Goal: Task Accomplishment & Management: Use online tool/utility

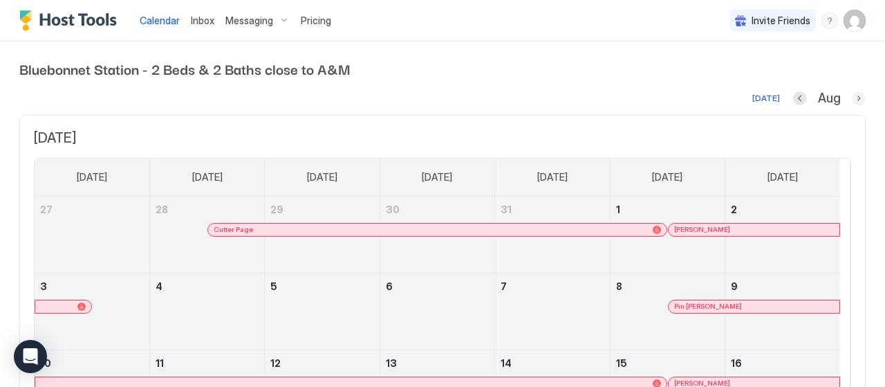
click at [852, 101] on button "Next month" at bounding box center [859, 98] width 14 height 14
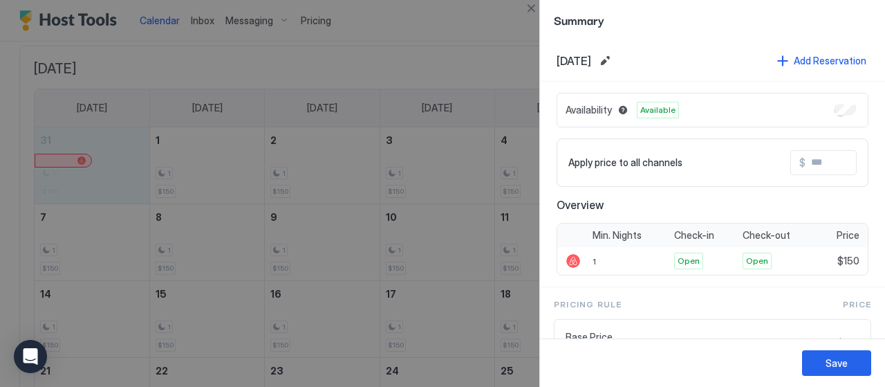
scroll to position [111, 0]
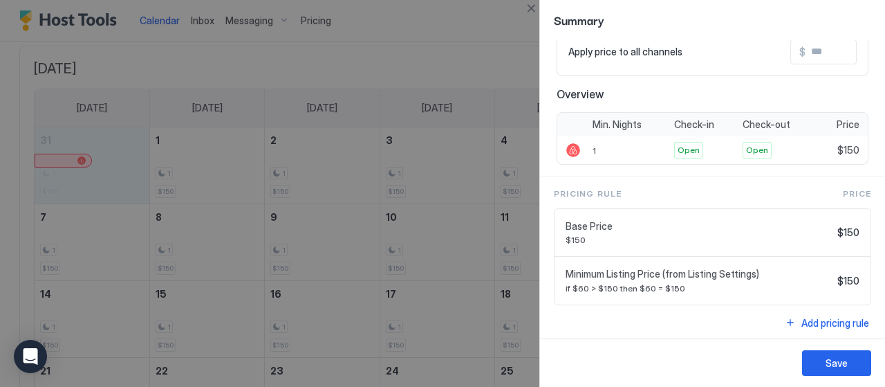
click at [401, 76] on div at bounding box center [442, 193] width 885 height 387
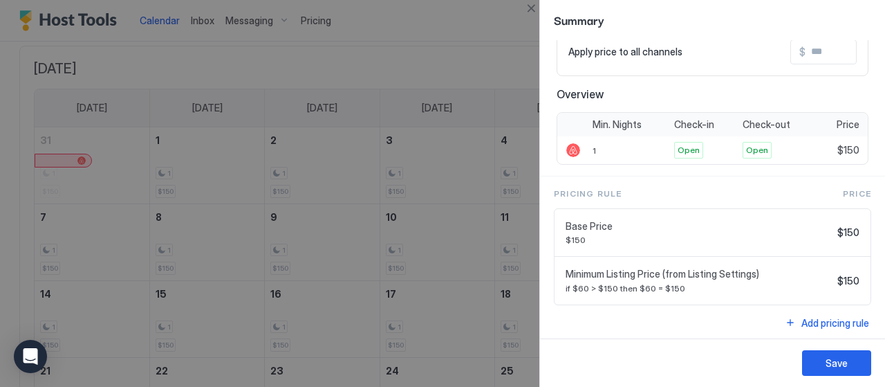
click at [105, 163] on div at bounding box center [442, 193] width 885 height 387
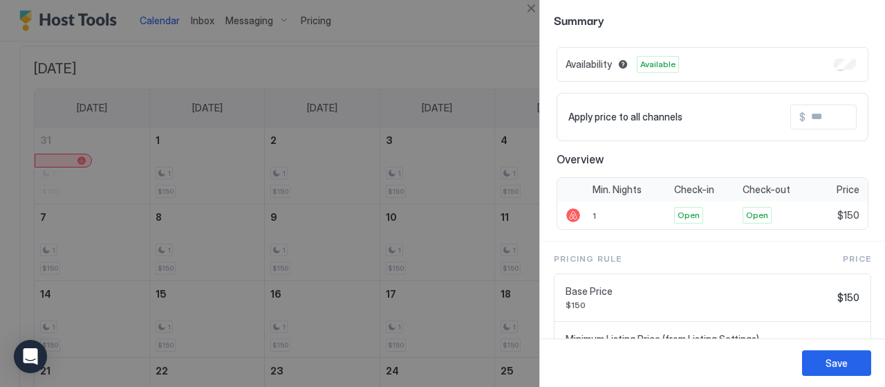
scroll to position [0, 0]
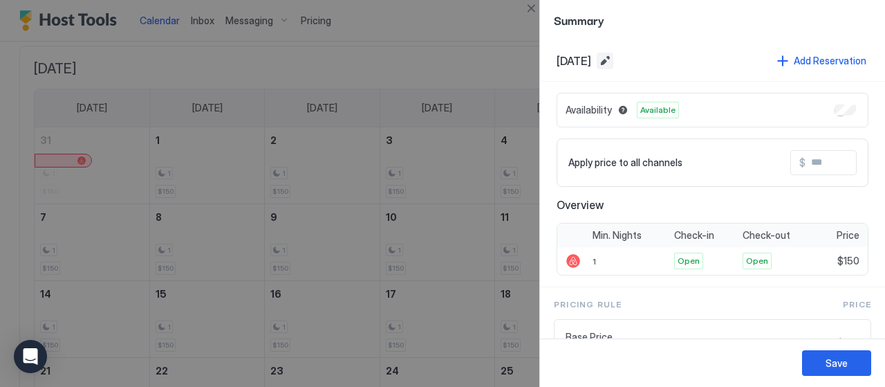
click at [613, 59] on button "Edit date range" at bounding box center [605, 61] width 17 height 17
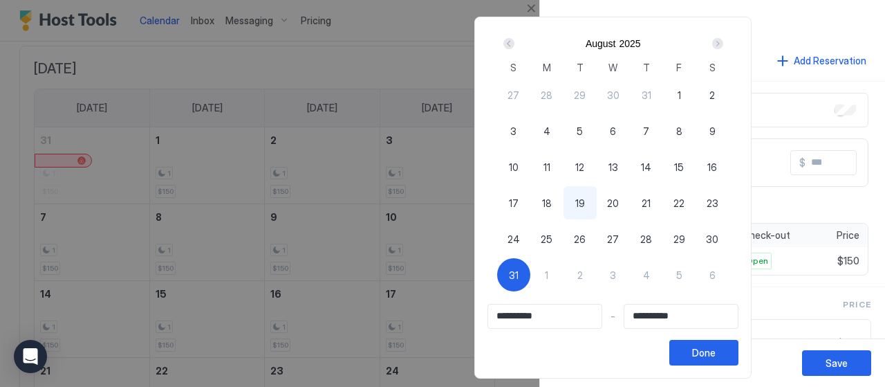
click at [519, 275] on span "31" at bounding box center [514, 275] width 10 height 15
click at [519, 273] on span "31" at bounding box center [514, 275] width 10 height 15
type input "**********"
click at [564, 274] on div "1" at bounding box center [546, 274] width 33 height 33
type input "**********"
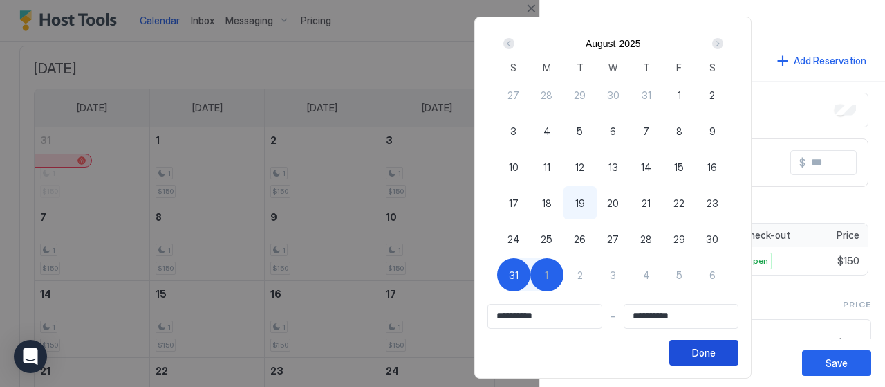
click at [738, 358] on button "Done" at bounding box center [703, 352] width 69 height 26
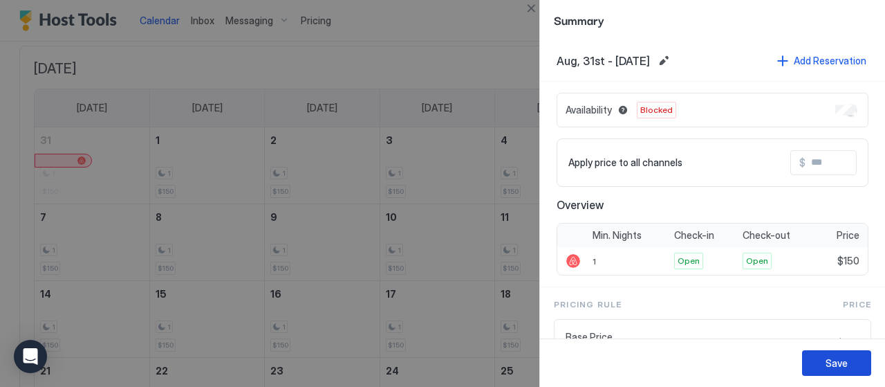
click at [847, 360] on button "Save" at bounding box center [836, 363] width 69 height 26
